Goal: Obtain resource: Download file/media

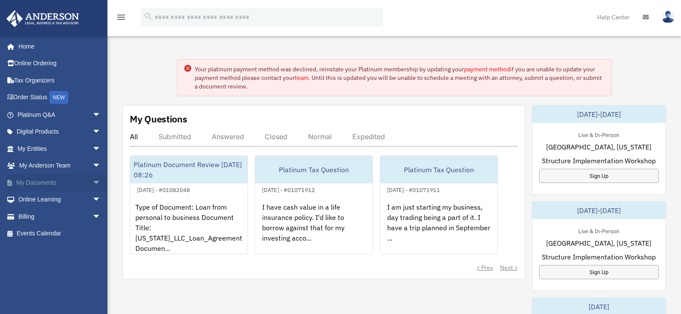
click at [39, 179] on link "My Documents arrow_drop_down" at bounding box center [60, 182] width 108 height 17
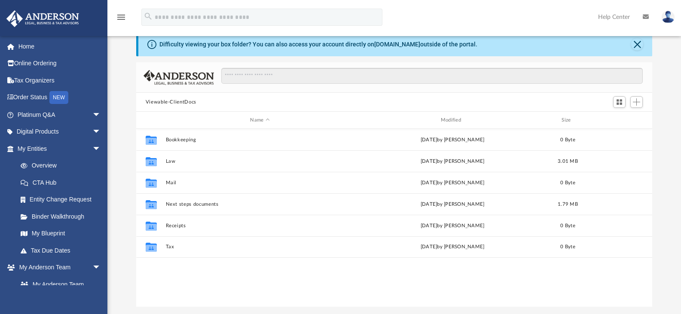
scroll to position [43, 0]
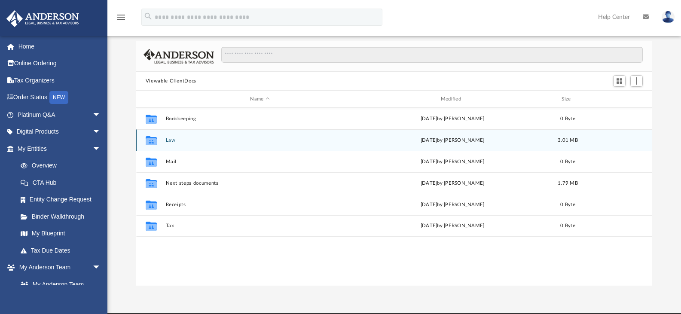
click at [169, 139] on button "Law" at bounding box center [260, 141] width 189 height 6
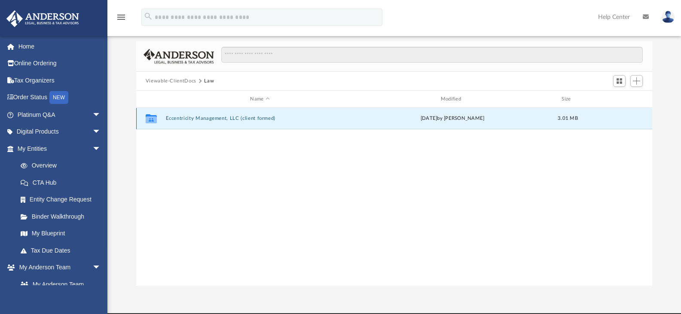
click at [192, 118] on button "Eccentricity Management, LLC (client formed)" at bounding box center [260, 119] width 189 height 6
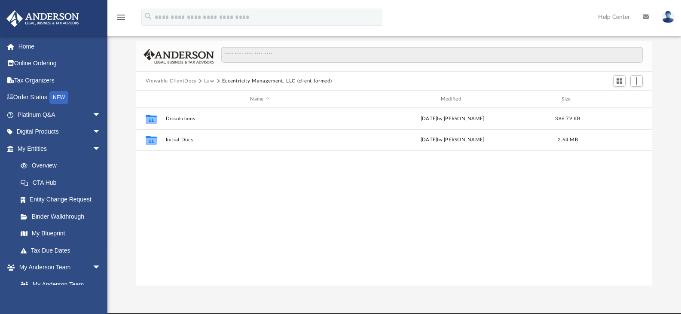
click at [167, 82] on button "Viewable-ClientDocs" at bounding box center [171, 81] width 51 height 8
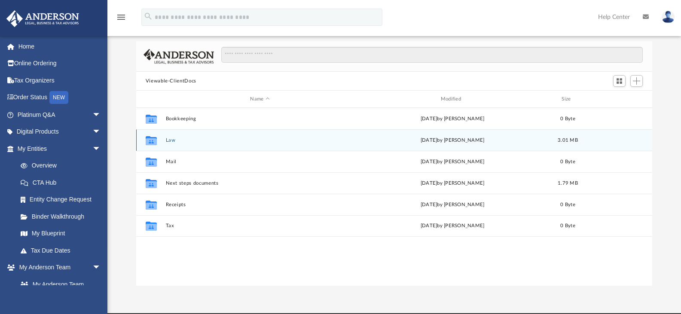
click at [169, 138] on button "Law" at bounding box center [260, 141] width 189 height 6
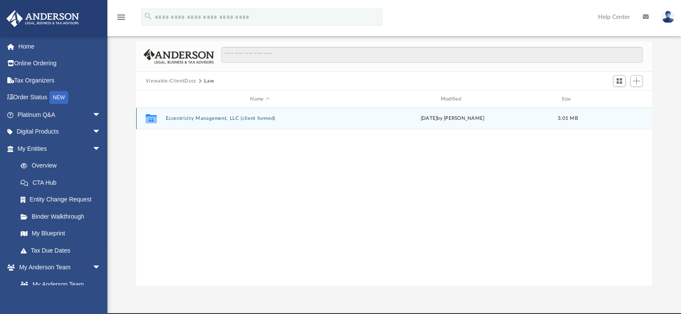
click at [190, 115] on div "Collaborated Folder Eccentricity Management, LLC (client formed) yesterday by G…" at bounding box center [394, 118] width 517 height 21
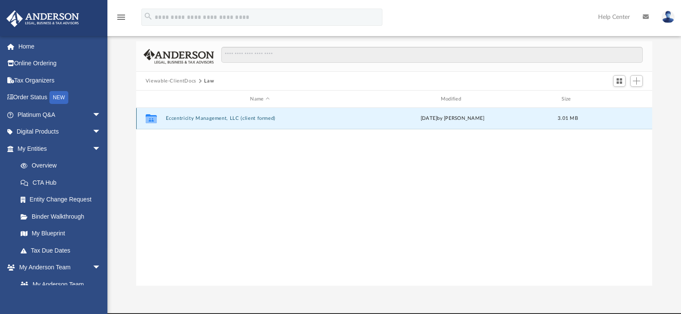
click at [191, 117] on button "Eccentricity Management, LLC (client formed)" at bounding box center [260, 119] width 189 height 6
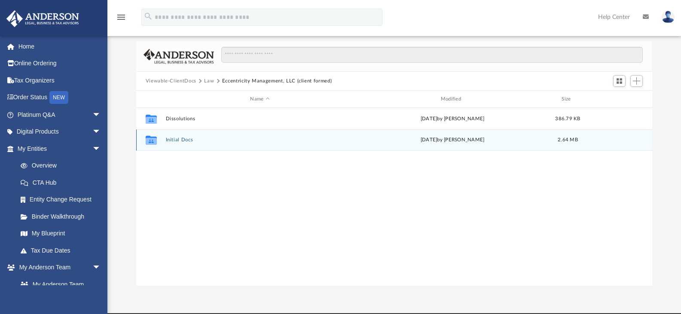
click at [171, 138] on button "Initial Docs" at bounding box center [260, 140] width 189 height 6
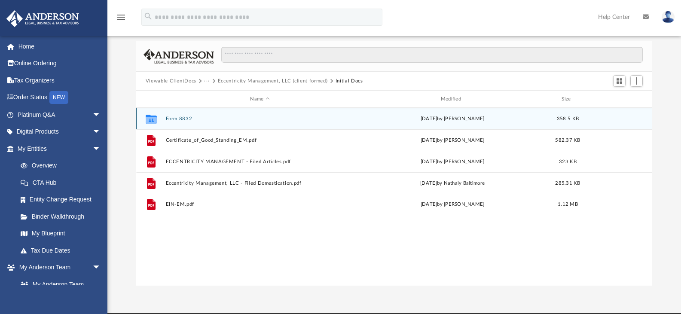
click at [175, 117] on button "Form 8832" at bounding box center [260, 119] width 189 height 6
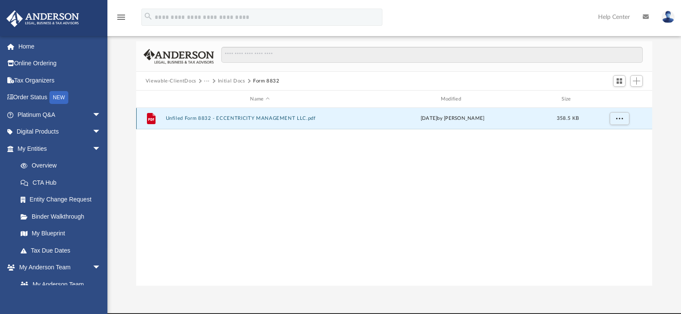
click at [175, 117] on button "Unfiled Form 8832 - ECCENTRICITY MANAGEMENT LLC.pdf" at bounding box center [260, 119] width 189 height 6
